Goal: Task Accomplishment & Management: Use online tool/utility

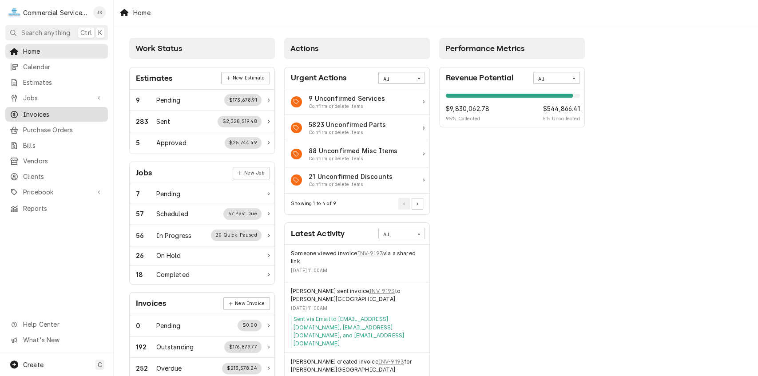
click at [39, 110] on span "Invoices" at bounding box center [63, 114] width 80 height 9
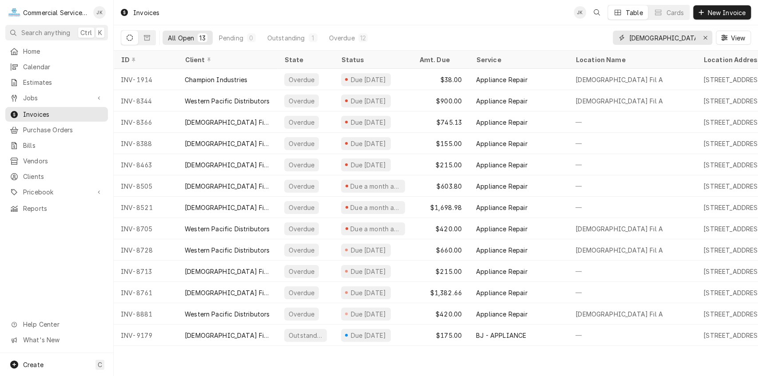
click at [655, 35] on input "chick" at bounding box center [662, 38] width 67 height 14
type input "c"
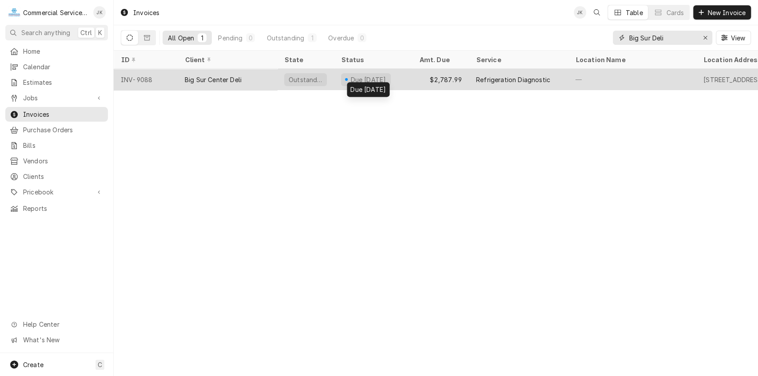
type input "Big Sur Deli"
click at [367, 78] on div "Due in 20 days" at bounding box center [368, 79] width 38 height 9
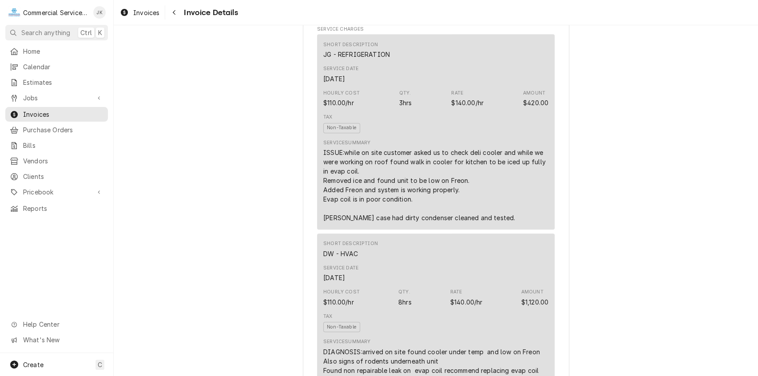
scroll to position [366, 0]
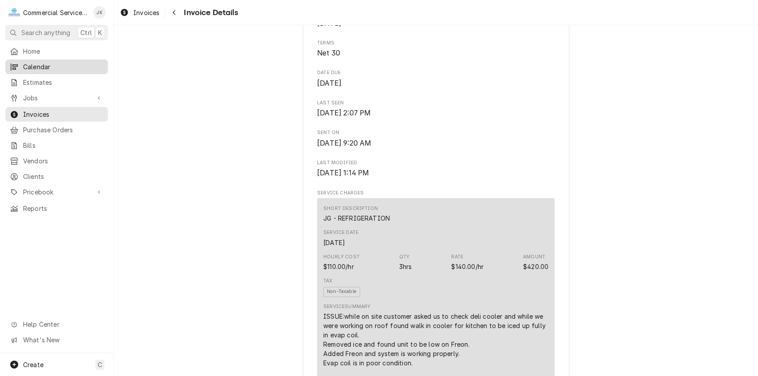
click at [48, 66] on span "Calendar" at bounding box center [63, 66] width 80 height 9
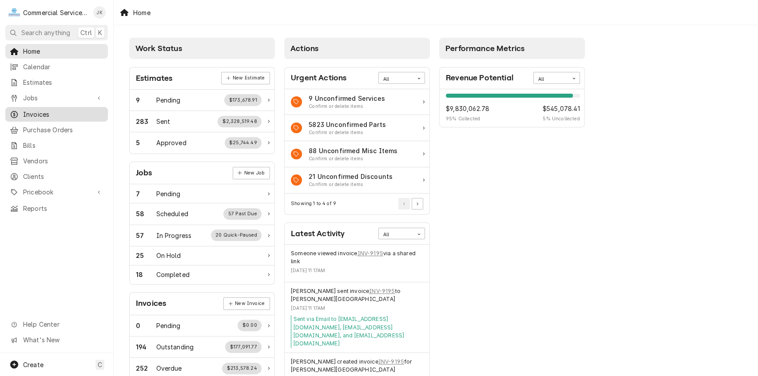
click at [65, 110] on span "Invoices" at bounding box center [63, 114] width 80 height 9
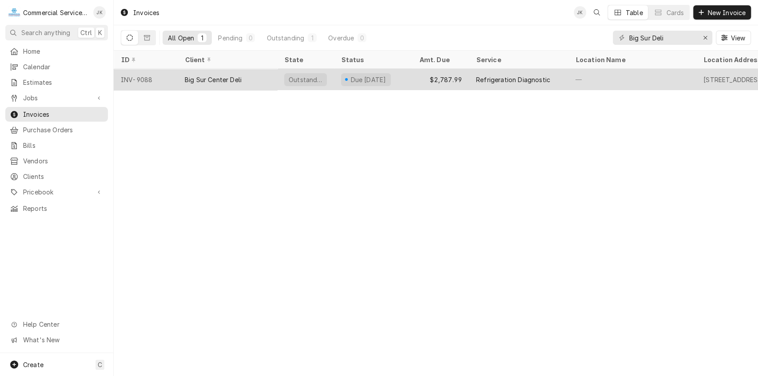
click at [364, 76] on div "Due in 20 days" at bounding box center [368, 79] width 38 height 9
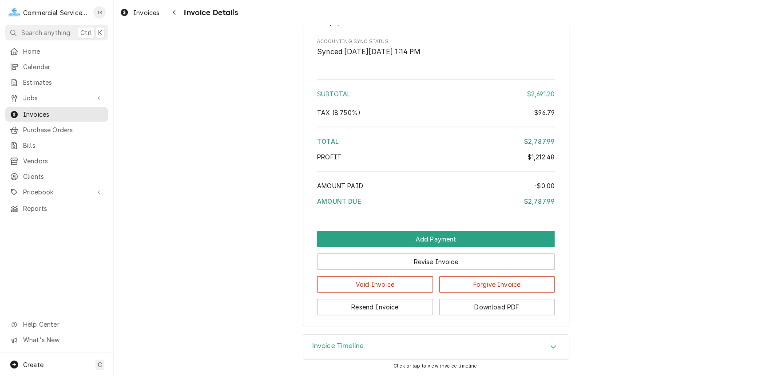
scroll to position [2381, 0]
click at [480, 303] on button "Download PDF" at bounding box center [497, 307] width 116 height 16
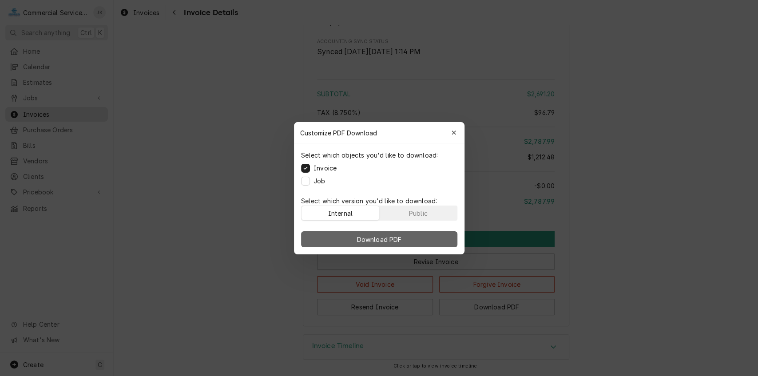
click at [384, 240] on span "Download PDF" at bounding box center [379, 238] width 48 height 9
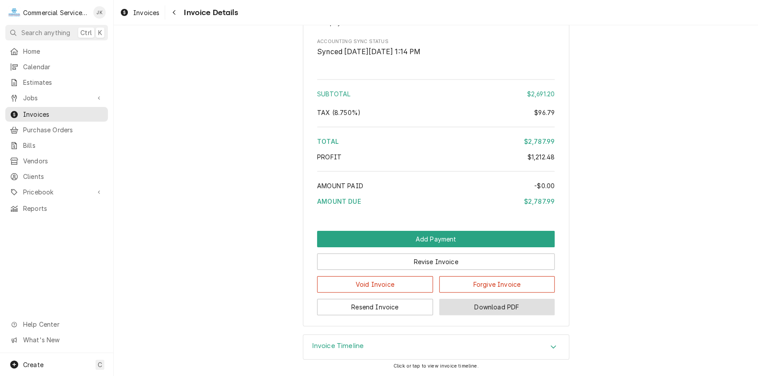
click at [481, 308] on button "Download PDF" at bounding box center [497, 307] width 116 height 16
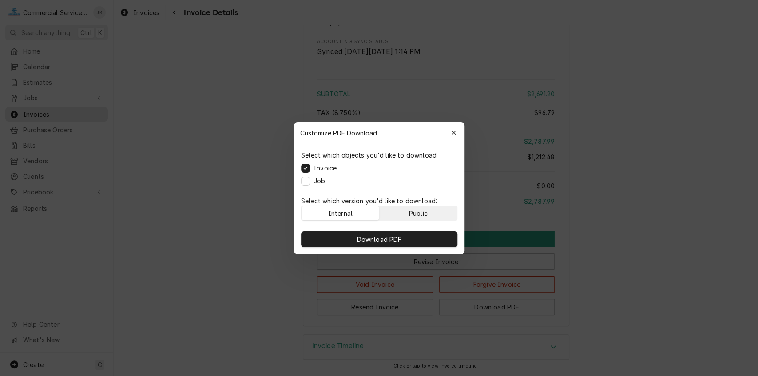
click at [416, 210] on div "Public" at bounding box center [417, 212] width 19 height 9
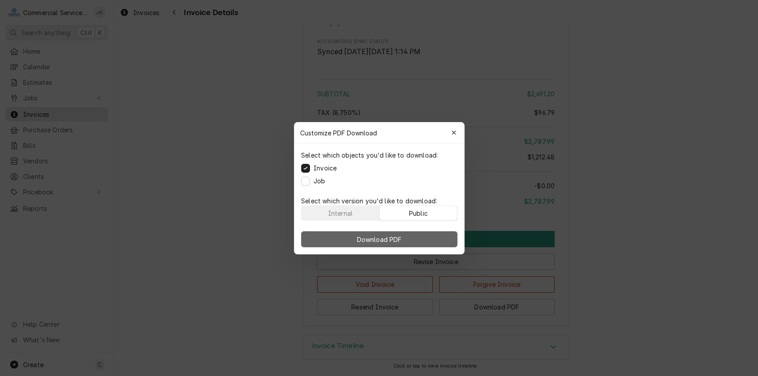
click at [411, 241] on button "Download PDF" at bounding box center [379, 239] width 156 height 16
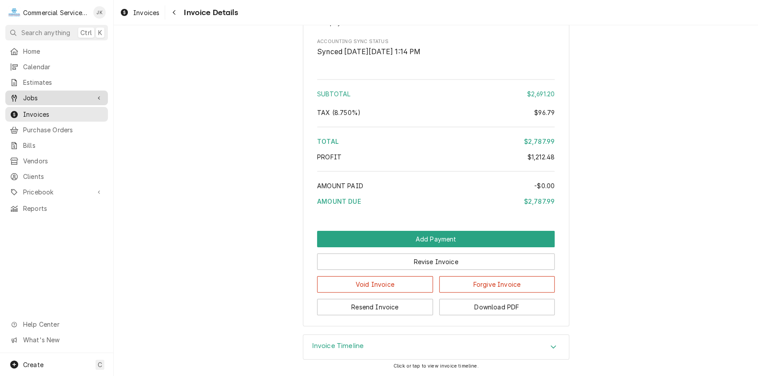
click at [52, 93] on span "Jobs" at bounding box center [56, 97] width 67 height 9
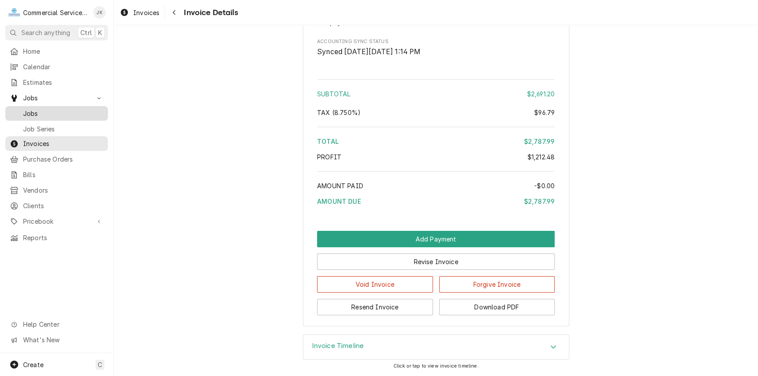
click at [41, 109] on span "Jobs" at bounding box center [63, 113] width 80 height 9
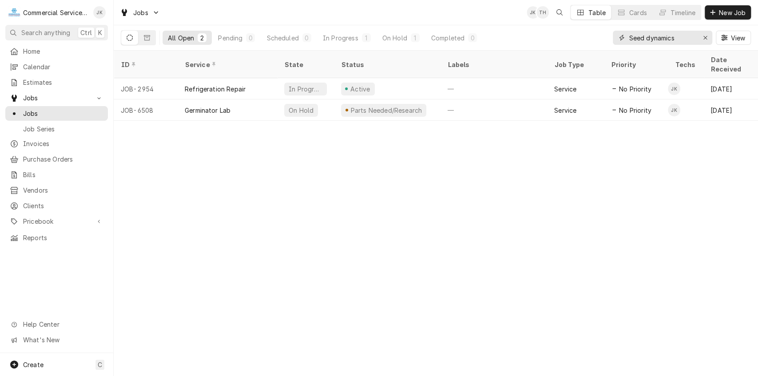
click at [677, 36] on input "Seed dynamics" at bounding box center [662, 38] width 67 height 14
type input "S"
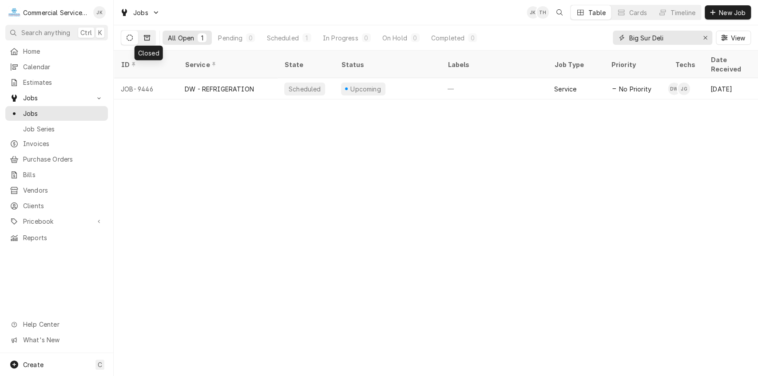
type input "Big Sur Deli"
click at [149, 35] on icon "Dynamic Content Wrapper" at bounding box center [147, 38] width 6 height 6
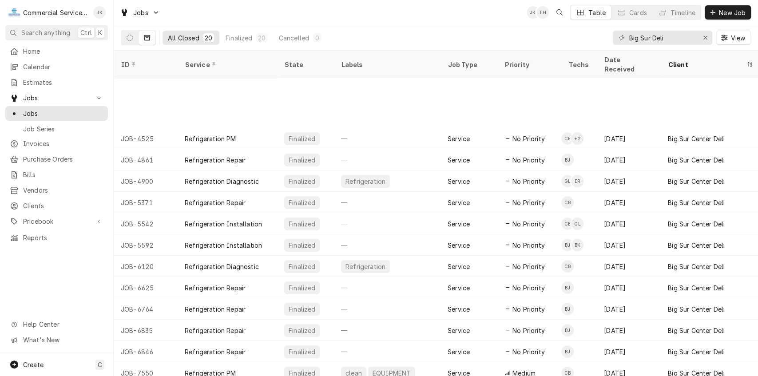
scroll to position [122, 0]
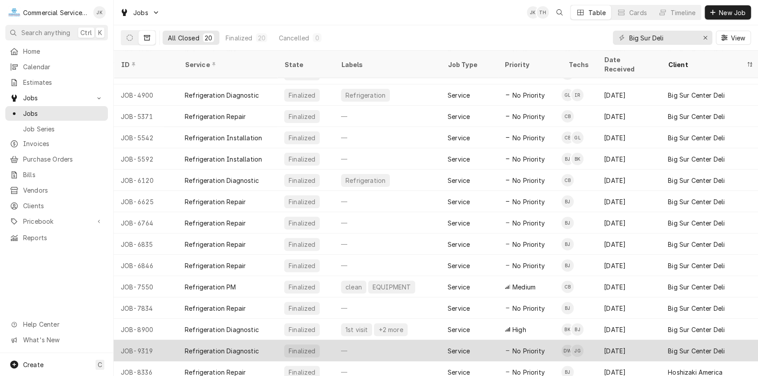
click at [310, 345] on div "Finalized" at bounding box center [302, 351] width 36 height 13
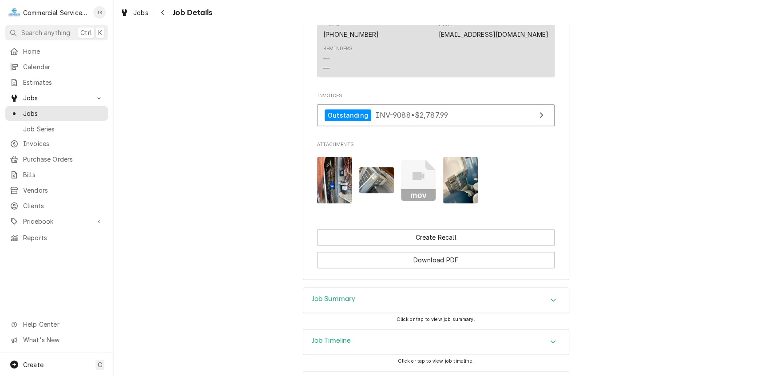
scroll to position [774, 0]
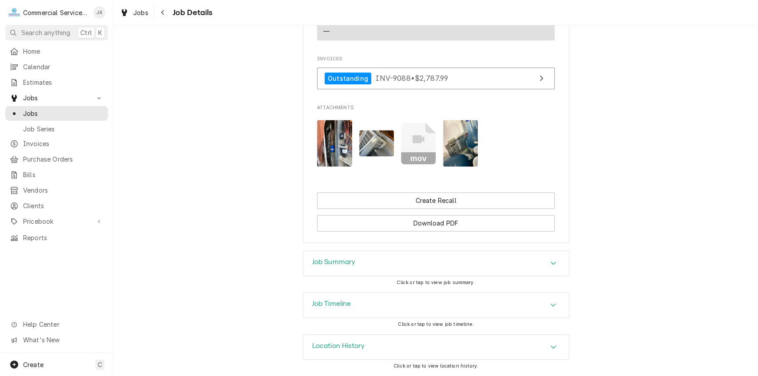
click at [419, 264] on div "Job Summary" at bounding box center [436, 263] width 266 height 25
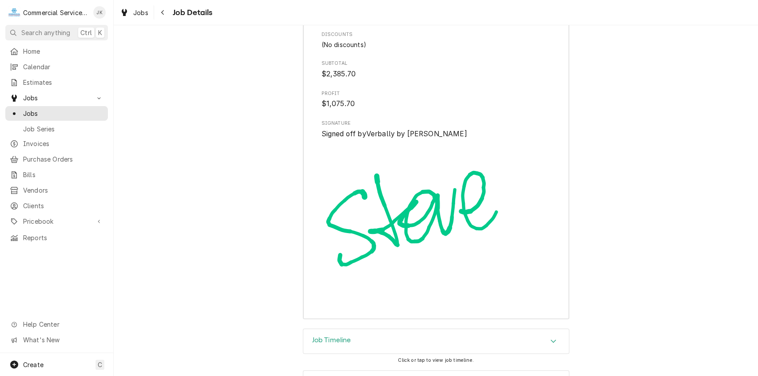
scroll to position [2782, 0]
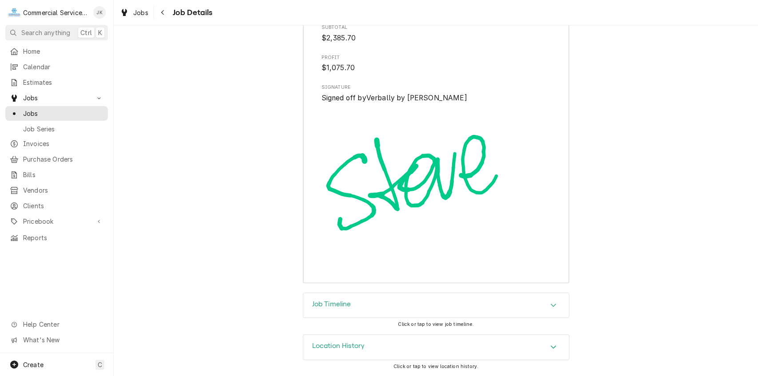
click at [433, 343] on div "Location History" at bounding box center [436, 347] width 266 height 25
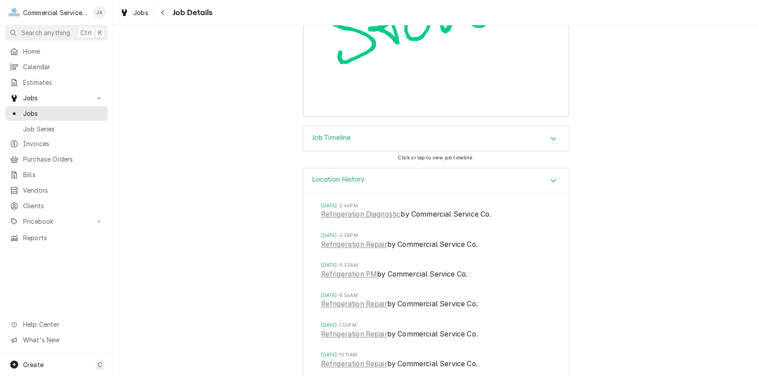
scroll to position [2980, 0]
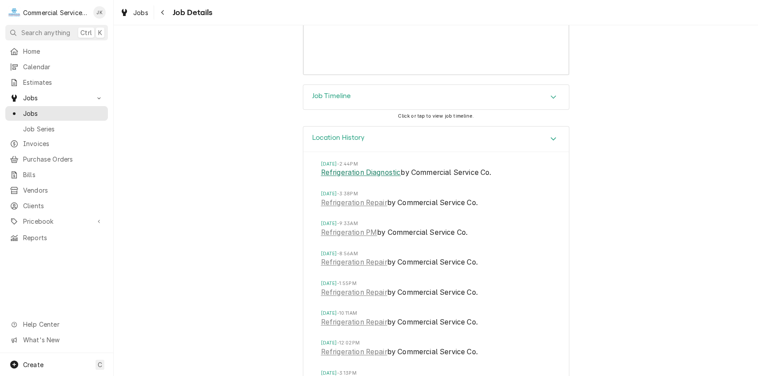
click at [358, 178] on link "Refrigeration Diagnostic" at bounding box center [361, 172] width 80 height 11
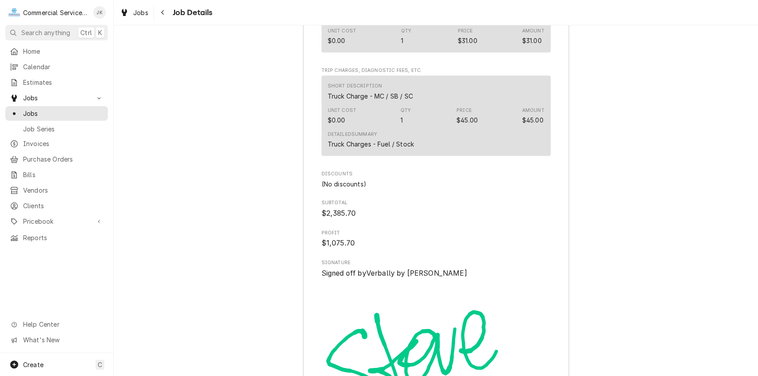
scroll to position [2632, 0]
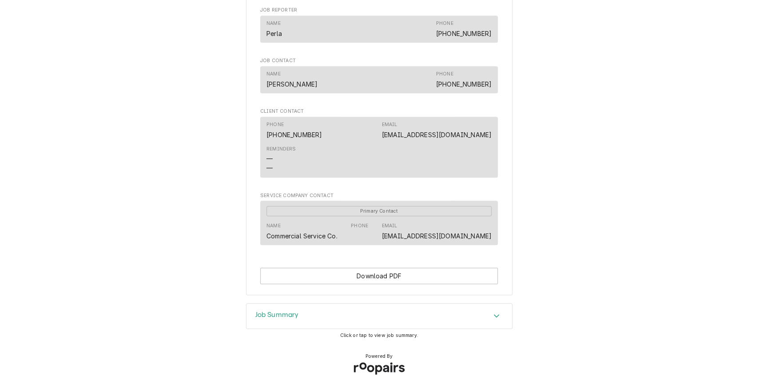
scroll to position [500, 0]
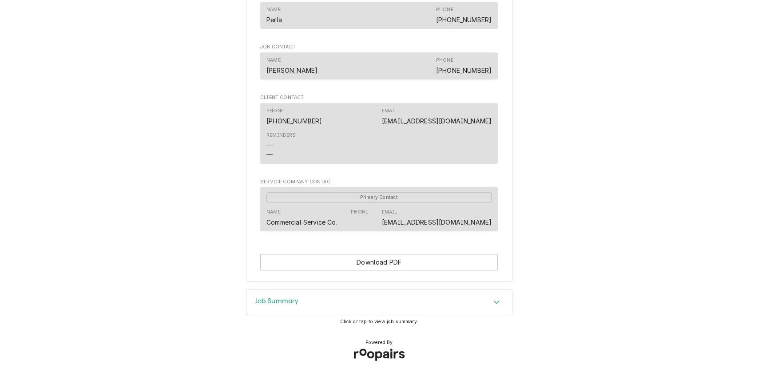
click at [365, 302] on div "Job Summary" at bounding box center [379, 302] width 266 height 25
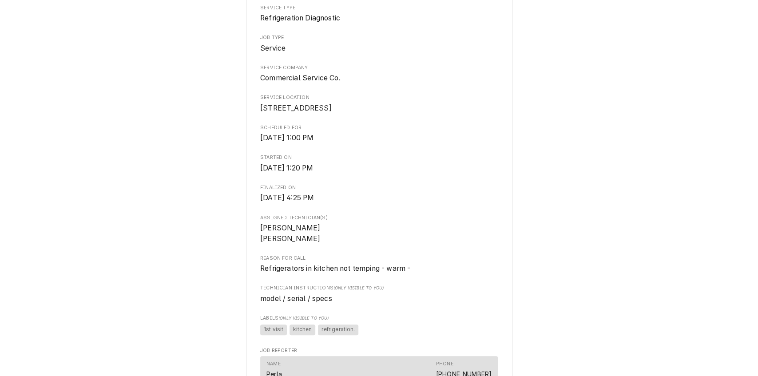
scroll to position [0, 0]
